Goal: Transaction & Acquisition: Obtain resource

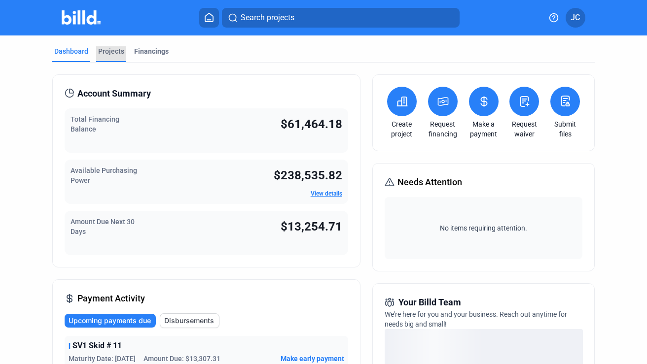
click at [114, 52] on div "Projects" at bounding box center [111, 51] width 26 height 10
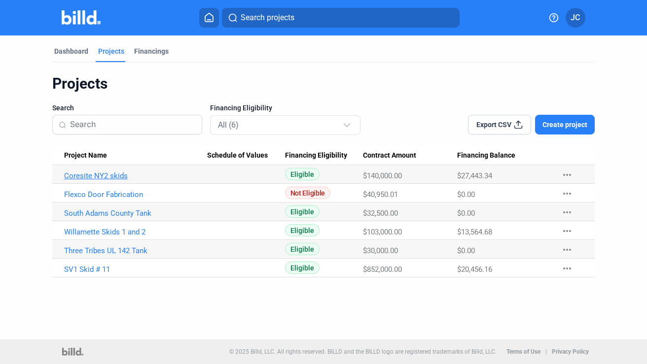
click at [108, 175] on link "Coresite NY2 skids" at bounding box center [135, 175] width 143 height 9
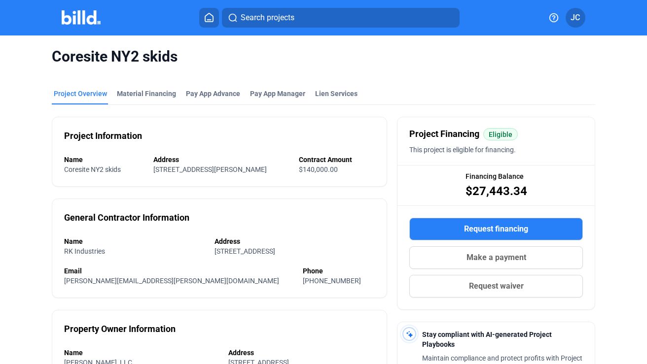
click at [487, 229] on span "Request financing" at bounding box center [496, 229] width 64 height 12
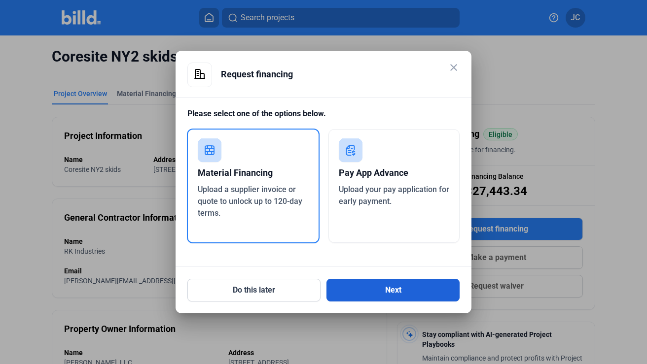
click at [384, 289] on button "Next" at bounding box center [392, 290] width 133 height 23
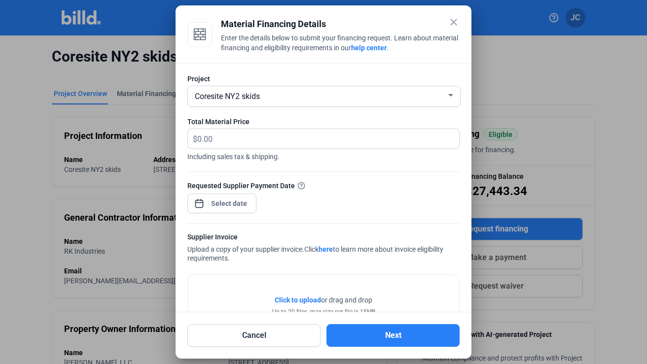
click at [234, 202] on div "close Material Financing Details Enter the details below to submit your financi…" at bounding box center [323, 182] width 647 height 364
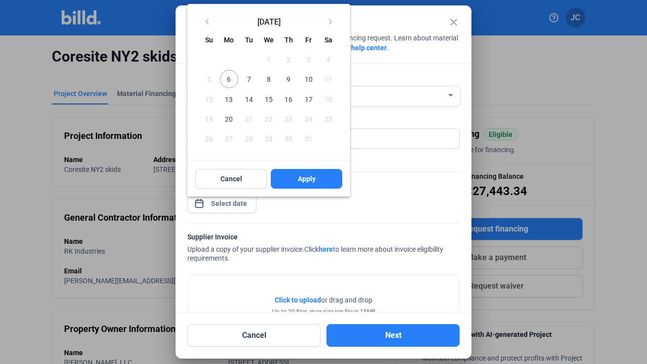
click at [226, 79] on span "6" at bounding box center [229, 79] width 18 height 18
click at [308, 179] on span "Apply" at bounding box center [307, 179] width 18 height 10
type input "[DATE]"
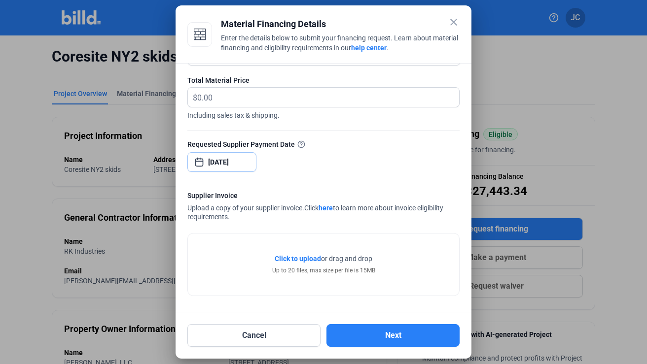
scroll to position [41, 0]
click at [306, 259] on span "Click to upload" at bounding box center [297, 259] width 46 height 8
click at [215, 98] on input "text" at bounding box center [322, 97] width 250 height 19
type input "14,625.12"
click at [344, 149] on div "Requested Supplier Payment Date" at bounding box center [323, 144] width 272 height 10
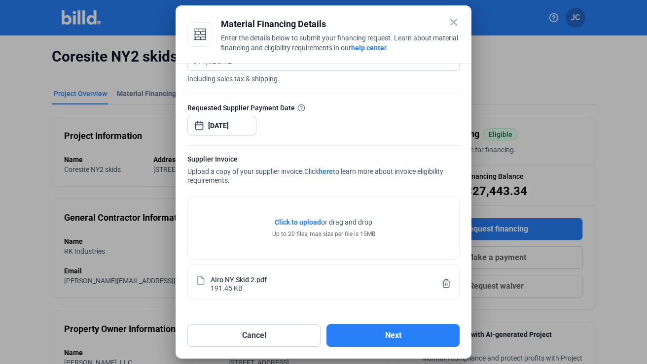
scroll to position [78, 0]
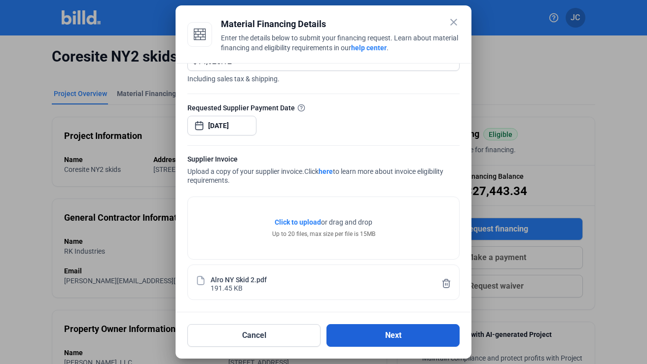
click at [390, 333] on button "Next" at bounding box center [392, 335] width 133 height 23
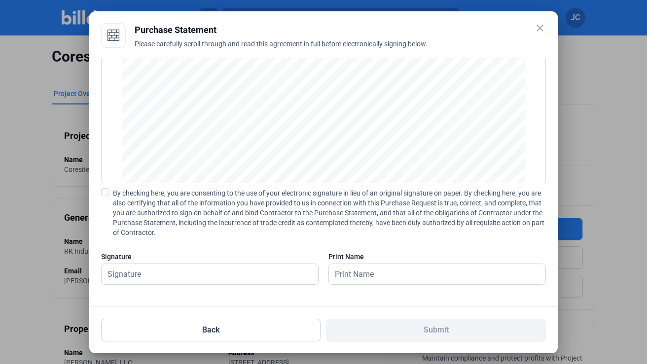
scroll to position [61, 0]
click at [154, 272] on input "text" at bounding box center [205, 274] width 206 height 20
type input "[PERSON_NAME]"
click at [349, 274] on input "text" at bounding box center [432, 274] width 206 height 20
type input "[PERSON_NAME]"
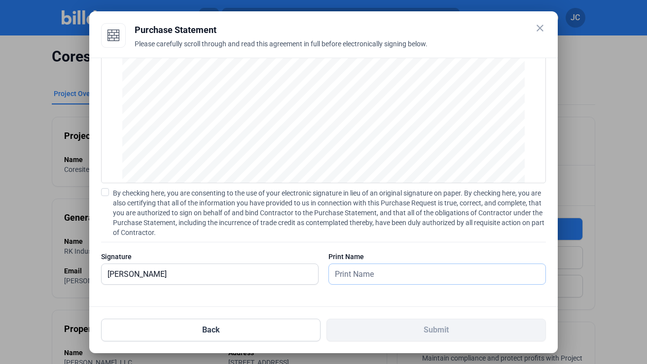
type input "[PERSON_NAME]"
click at [396, 238] on div "By checking here, you are consenting to the use of your electronic signature in…" at bounding box center [323, 241] width 445 height 106
click at [106, 191] on span at bounding box center [105, 192] width 8 height 8
click at [0, 0] on input "By checking here, you are consenting to the use of your electronic signature in…" at bounding box center [0, 0] width 0 height 0
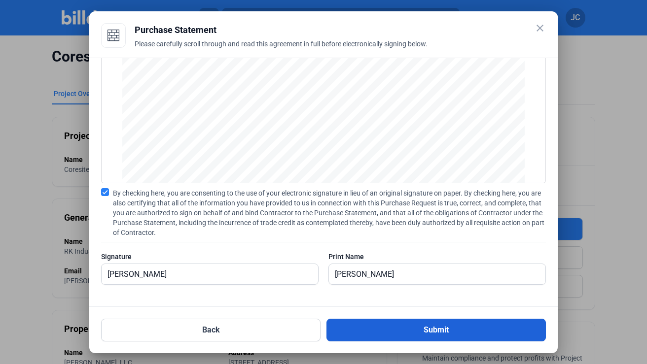
click at [429, 332] on button "Submit" at bounding box center [435, 330] width 219 height 23
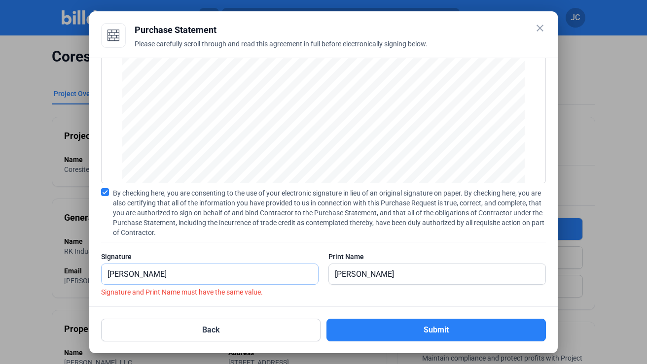
click at [138, 274] on input "[PERSON_NAME]" at bounding box center [205, 274] width 206 height 20
type input "[PERSON_NAME]"
click at [247, 245] on div "By checking here, you are consenting to the use of your electronic signature in…" at bounding box center [323, 242] width 445 height 109
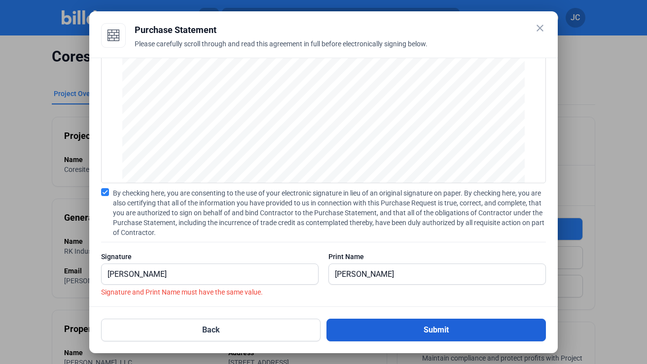
click at [418, 329] on button "Submit" at bounding box center [435, 330] width 219 height 23
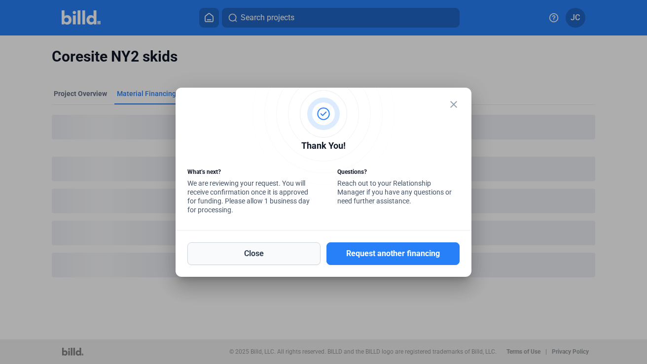
click at [266, 252] on button "Close" at bounding box center [253, 253] width 133 height 23
